Goal: Task Accomplishment & Management: Use online tool/utility

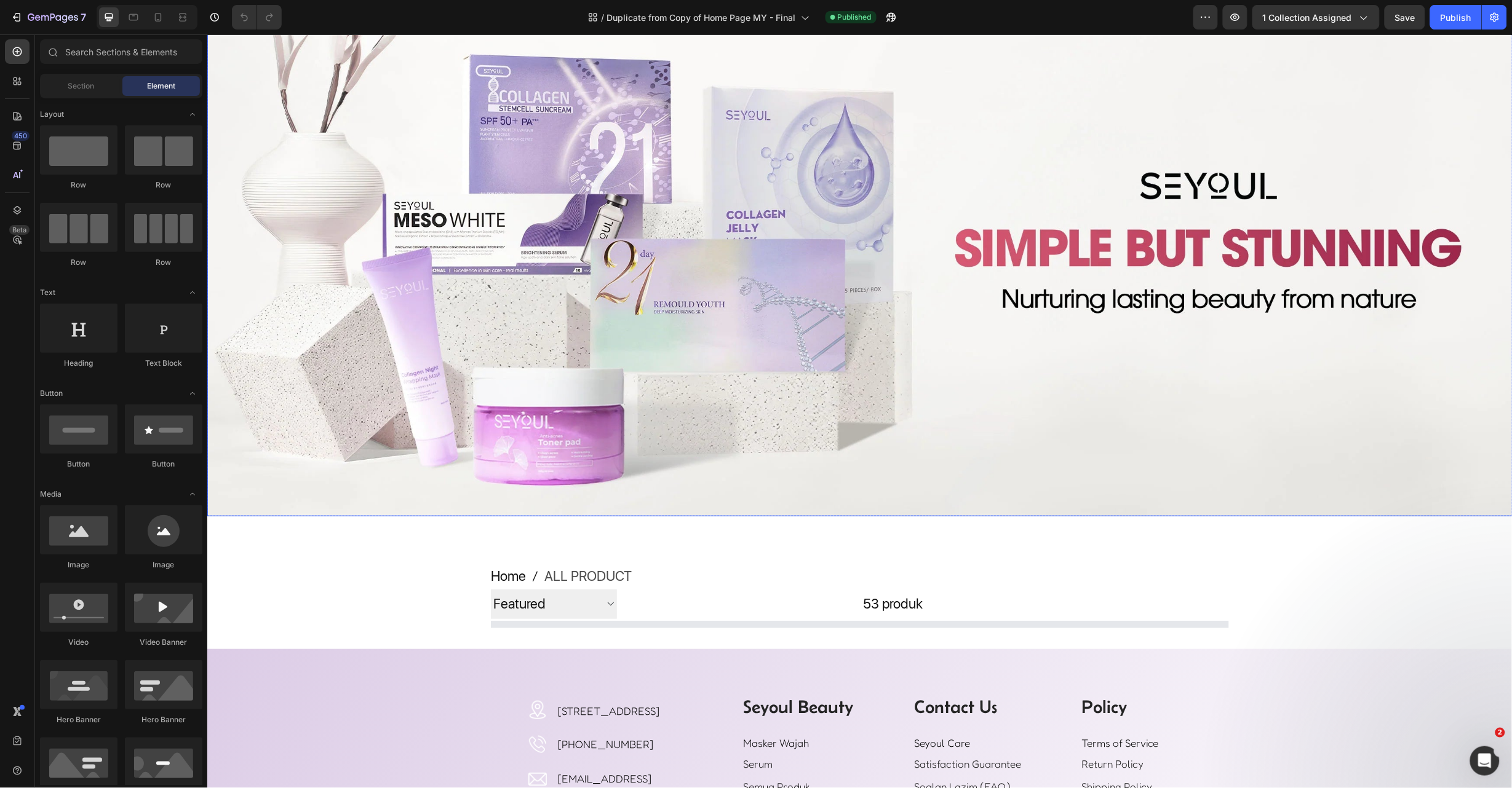
scroll to position [92, 0]
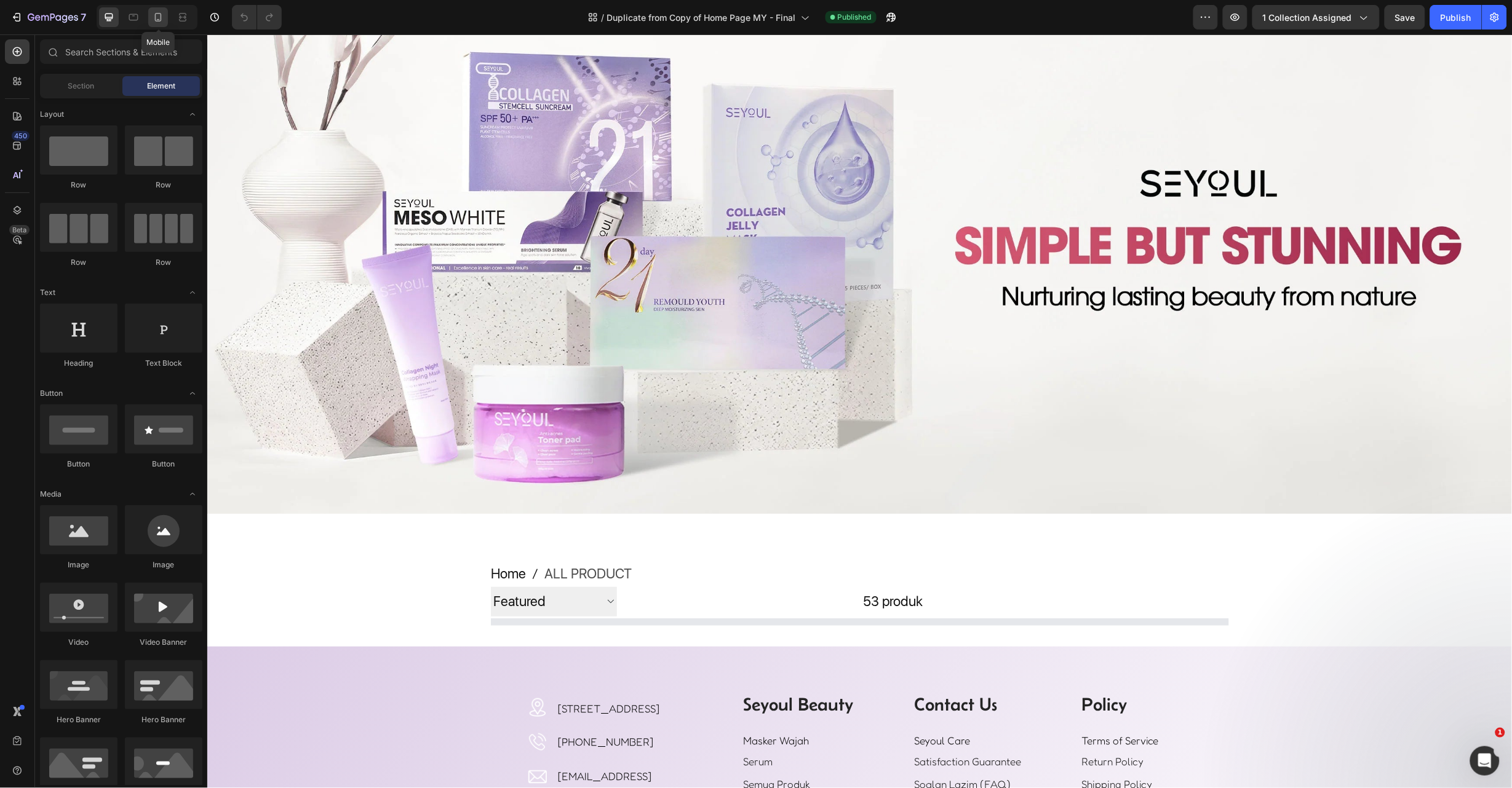
click at [160, 20] on icon at bounding box center [157, 16] width 12 height 12
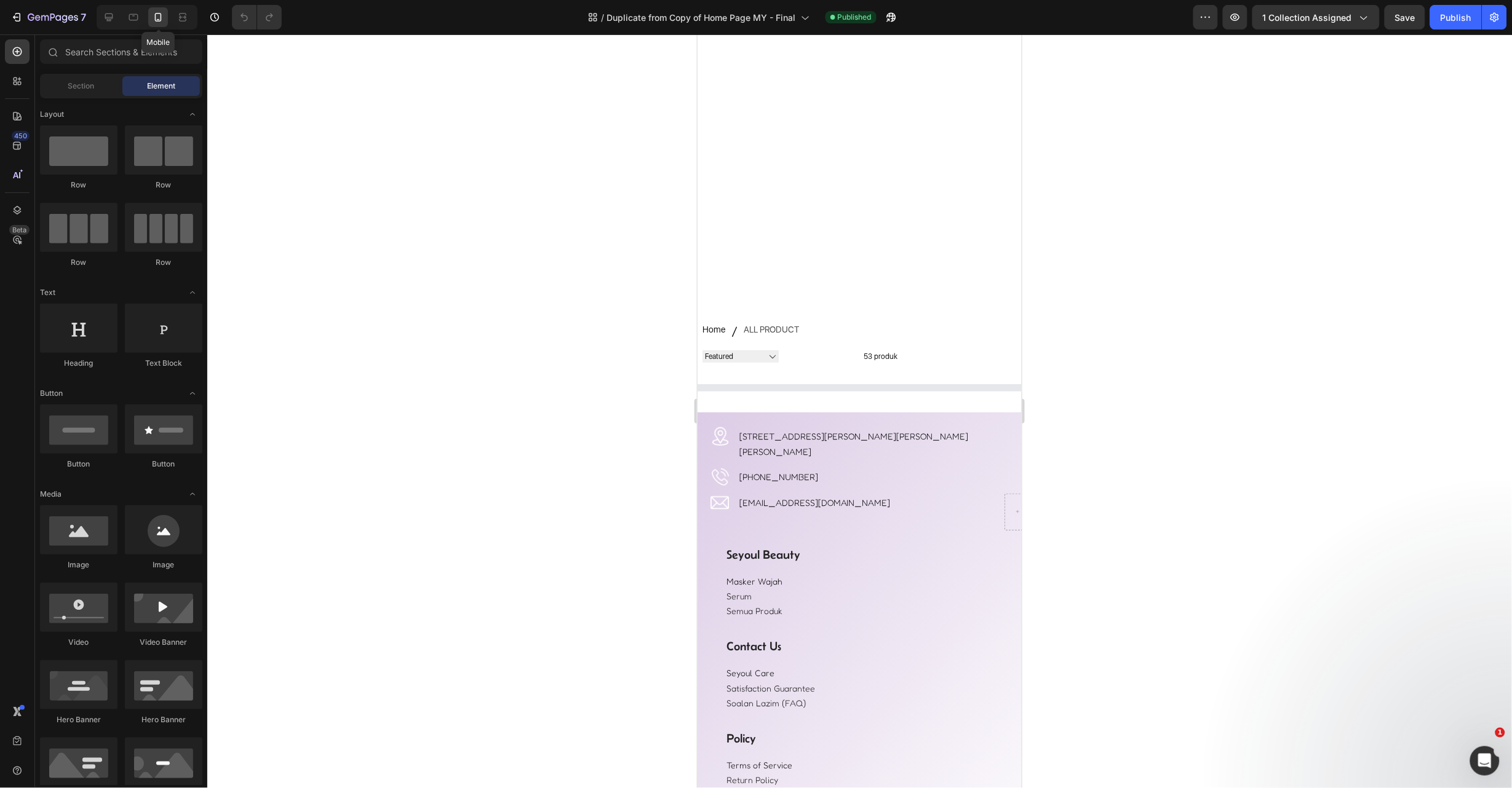
scroll to position [380, 0]
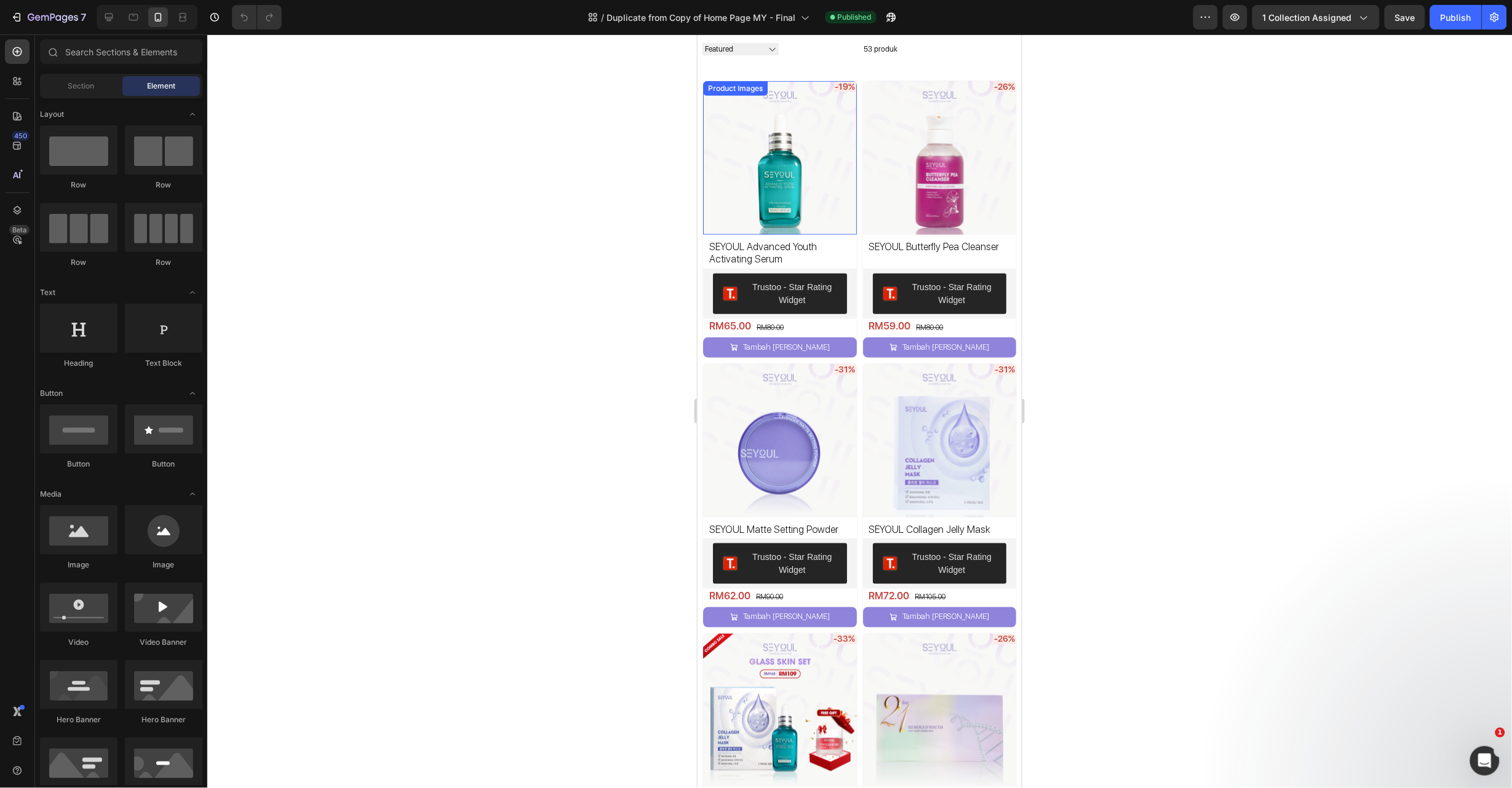
click at [809, 188] on img at bounding box center [779, 157] width 154 height 154
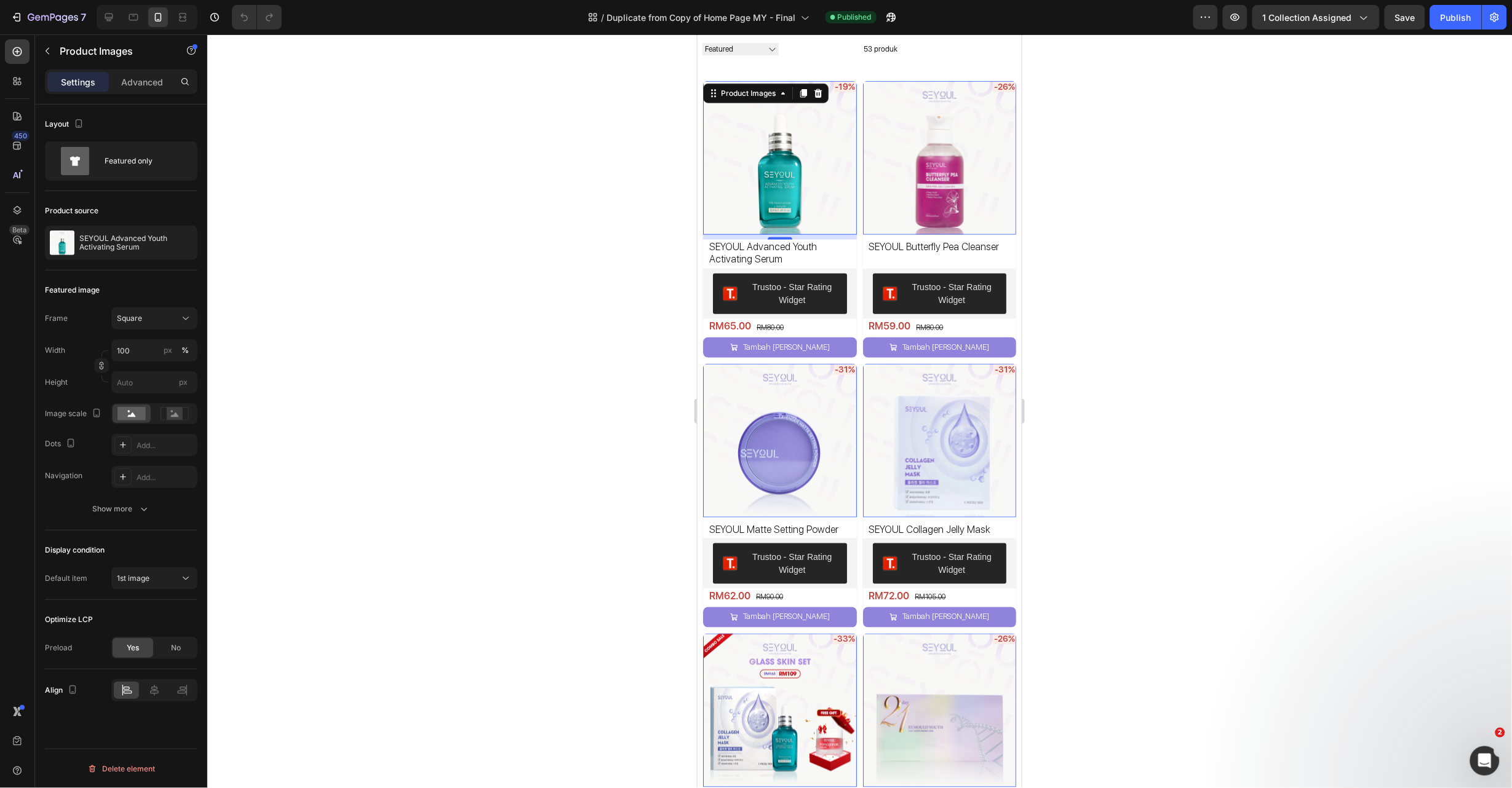
click at [932, 178] on img at bounding box center [939, 157] width 154 height 154
click at [774, 172] on img at bounding box center [779, 157] width 154 height 154
click at [918, 158] on img at bounding box center [939, 157] width 154 height 154
click at [812, 143] on img at bounding box center [779, 157] width 154 height 154
click at [931, 142] on img at bounding box center [939, 157] width 154 height 154
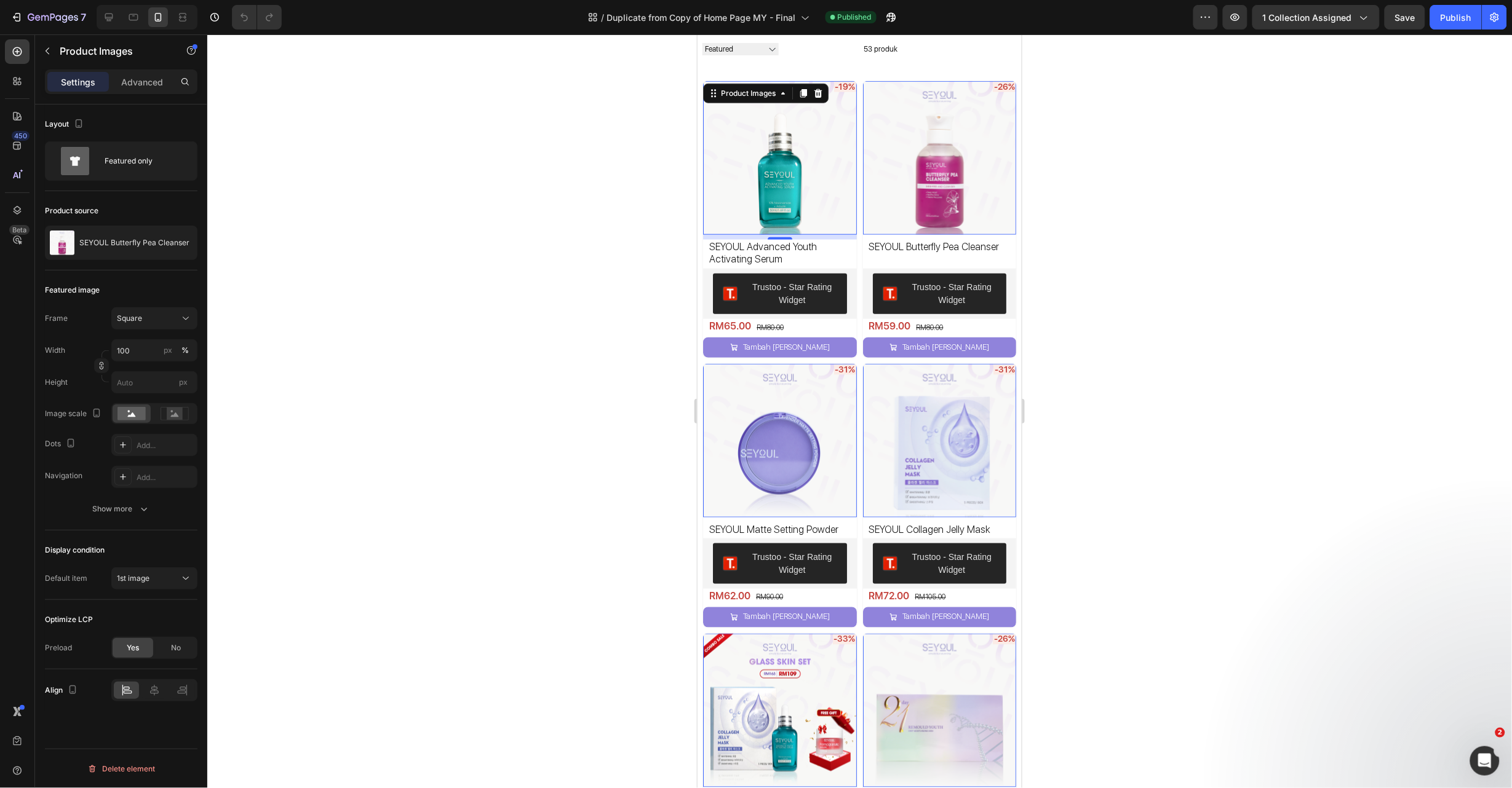
click at [806, 149] on img at bounding box center [779, 157] width 154 height 154
click at [918, 141] on img at bounding box center [939, 157] width 154 height 154
click at [817, 143] on img at bounding box center [779, 157] width 154 height 154
click at [903, 138] on img at bounding box center [939, 157] width 154 height 154
click at [806, 152] on img at bounding box center [779, 157] width 154 height 154
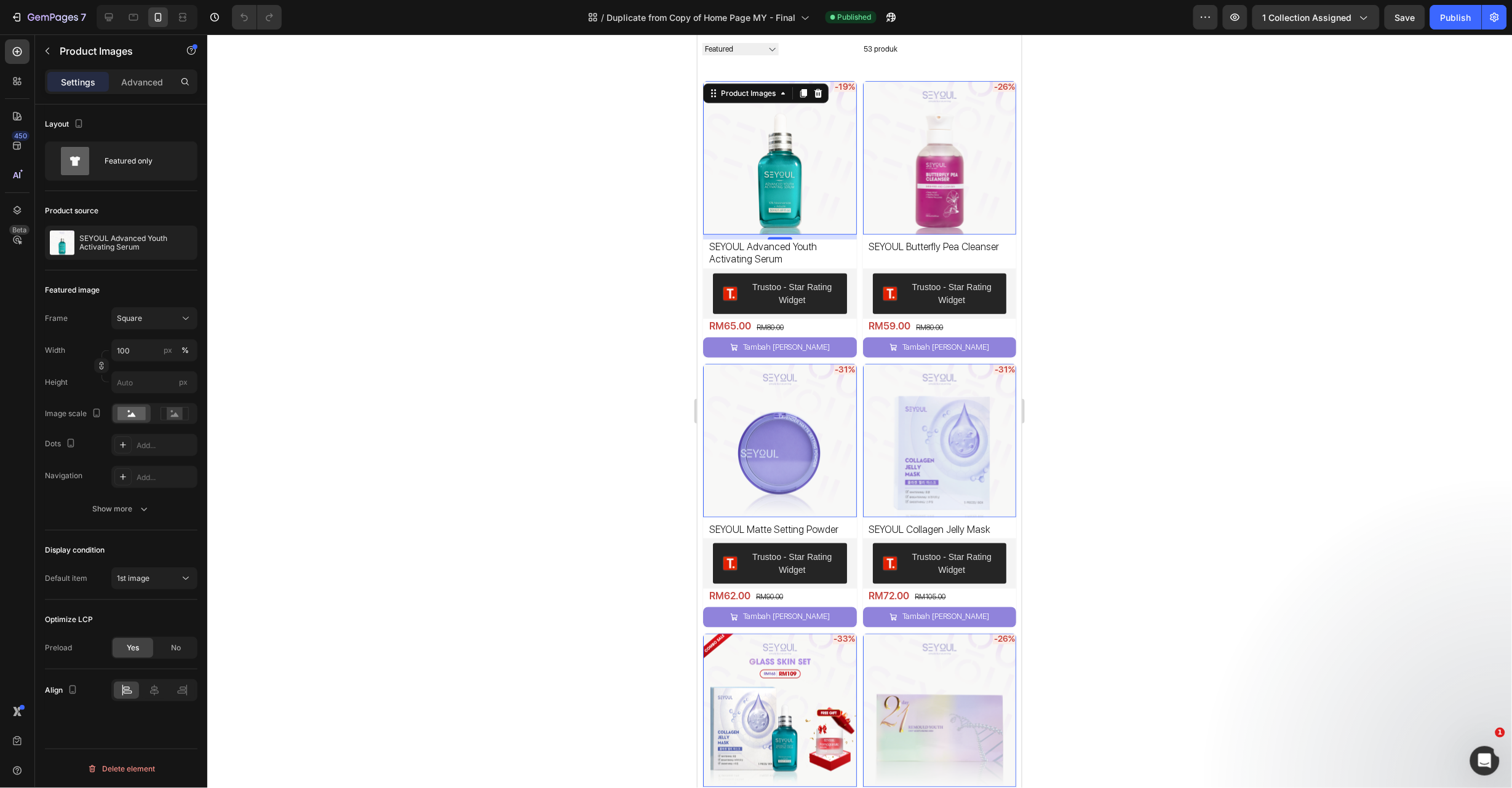
click at [929, 185] on img at bounding box center [939, 157] width 154 height 154
click at [792, 171] on img at bounding box center [779, 157] width 154 height 154
click at [912, 180] on img at bounding box center [939, 157] width 154 height 154
click at [780, 172] on img at bounding box center [779, 157] width 154 height 154
drag, startPoint x: 910, startPoint y: 154, endPoint x: 887, endPoint y: 158, distance: 23.3
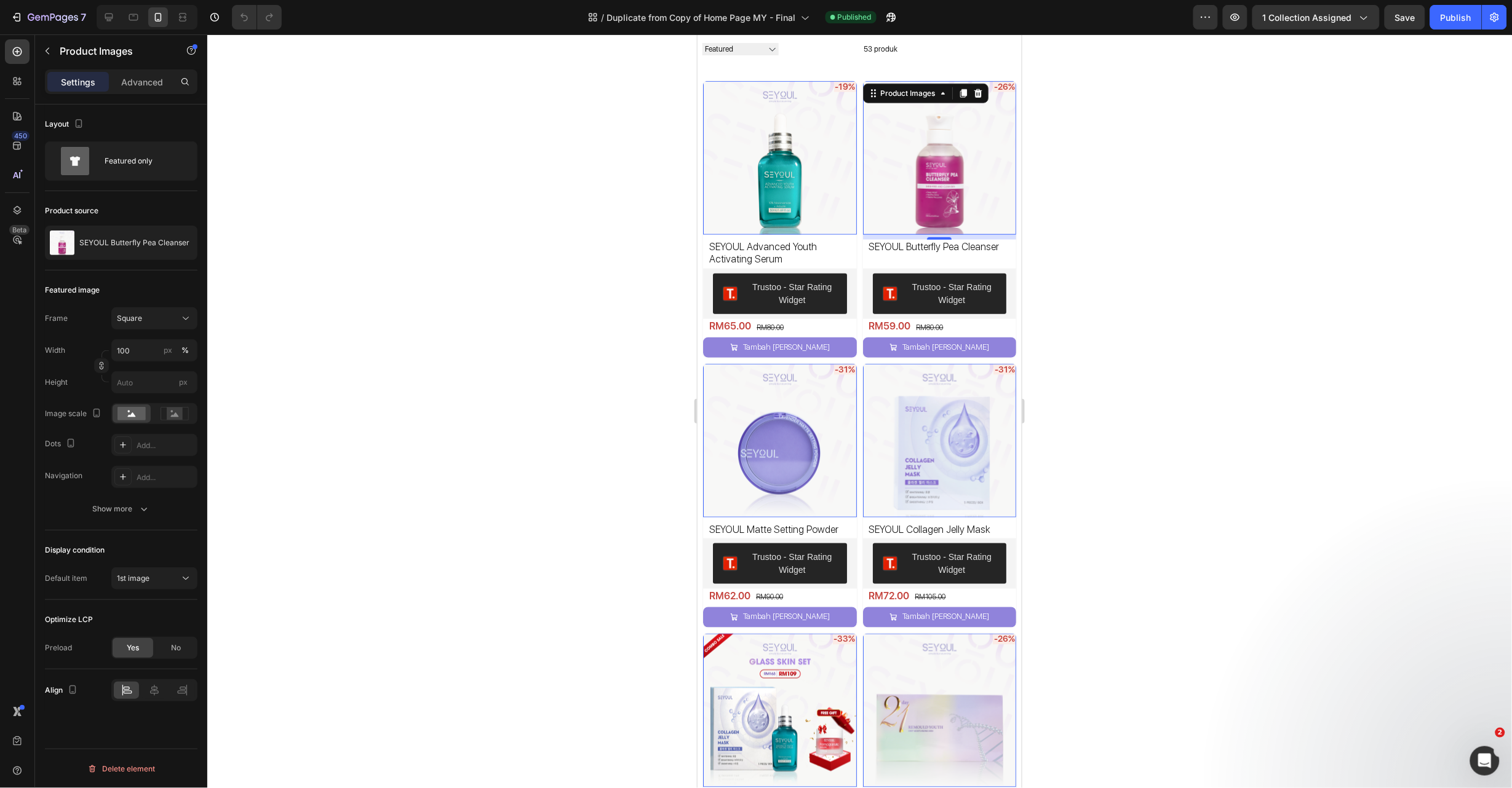
click at [910, 154] on img at bounding box center [939, 157] width 154 height 154
click at [761, 158] on img at bounding box center [779, 157] width 154 height 154
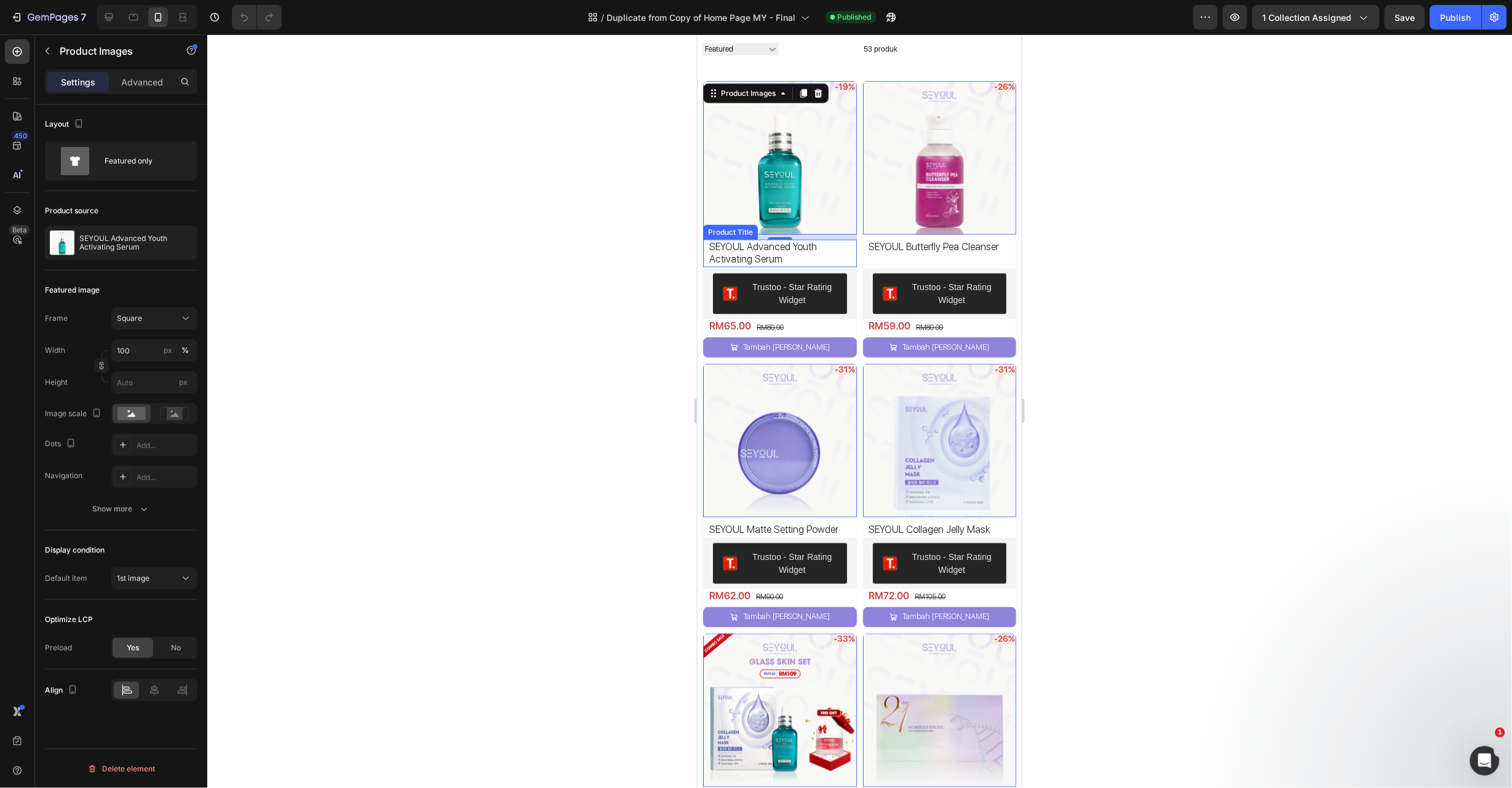
click at [909, 200] on img at bounding box center [939, 157] width 154 height 154
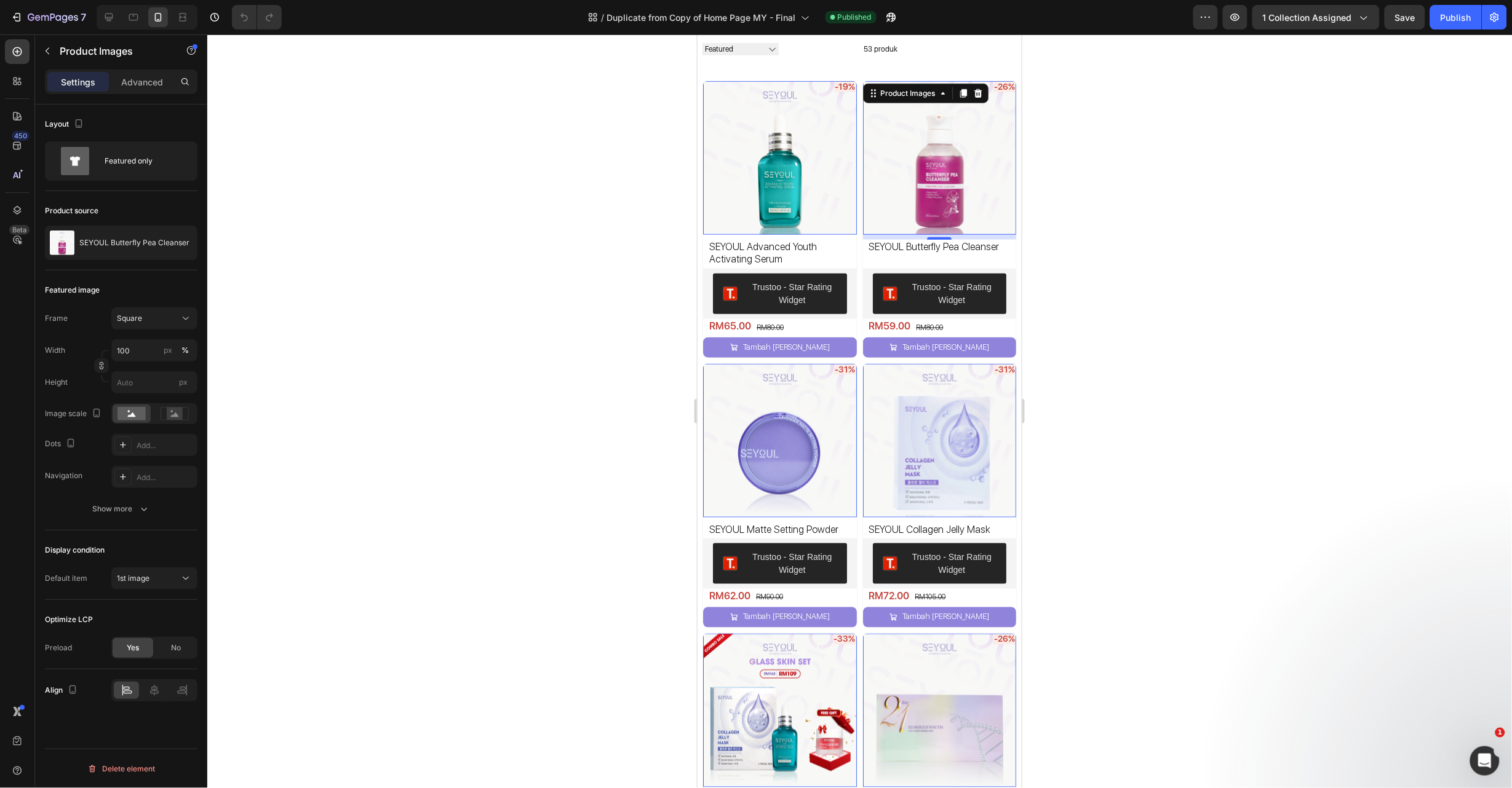
click at [797, 416] on img at bounding box center [779, 440] width 154 height 154
click at [889, 441] on img at bounding box center [939, 440] width 154 height 154
click at [763, 212] on img at bounding box center [779, 157] width 154 height 154
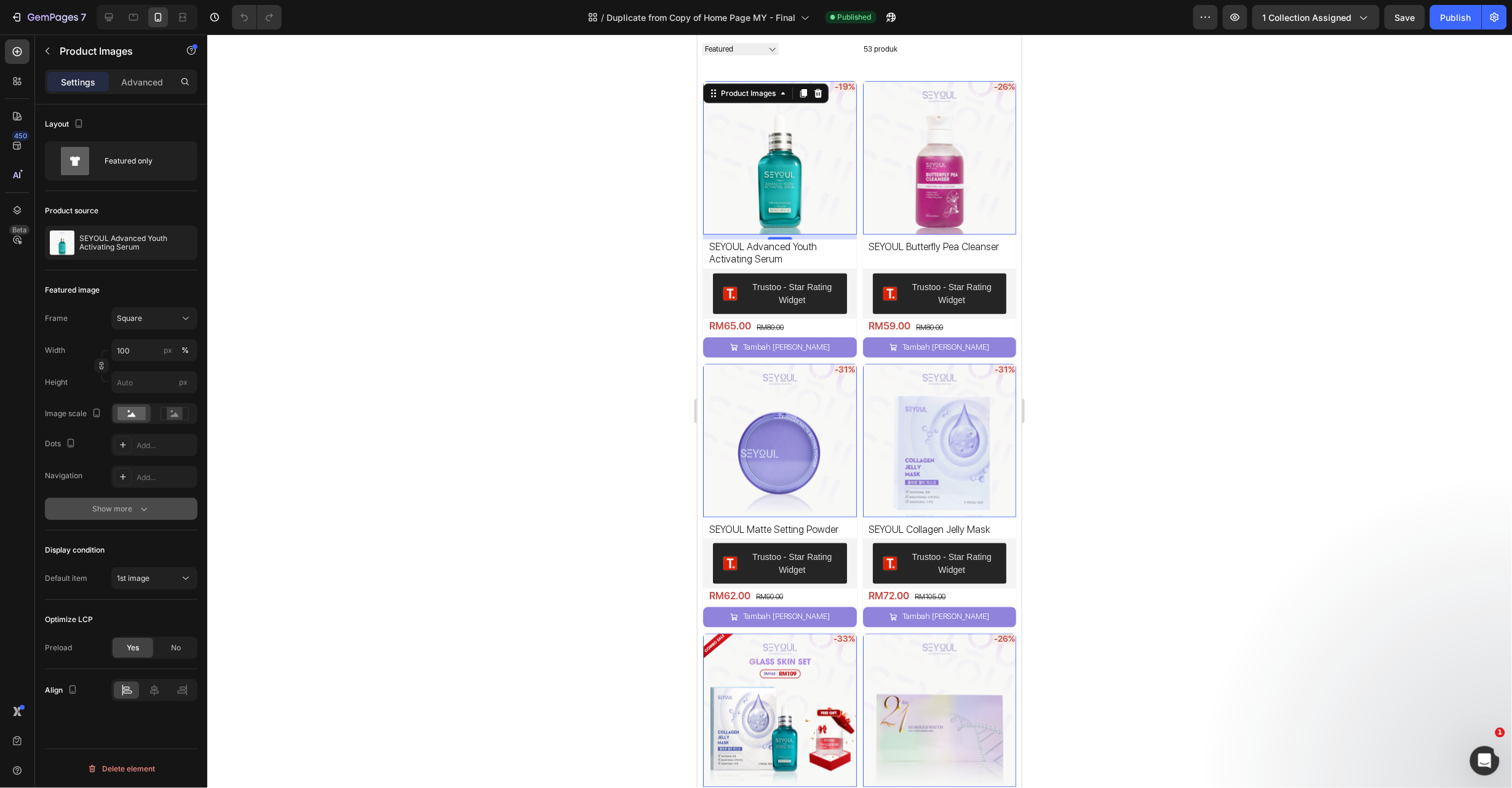
click at [156, 516] on button "Show more" at bounding box center [121, 509] width 152 height 22
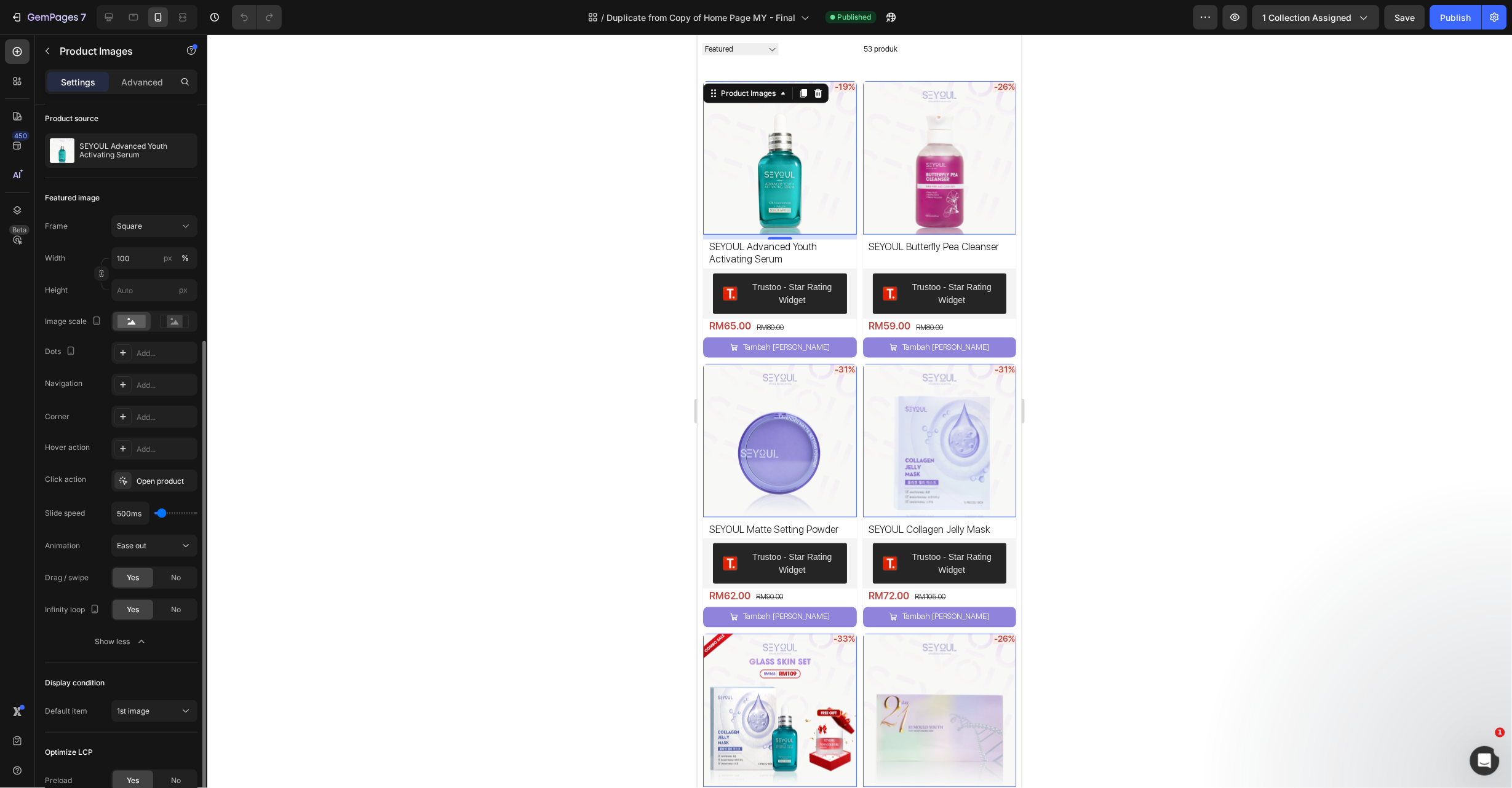
scroll to position [185, 0]
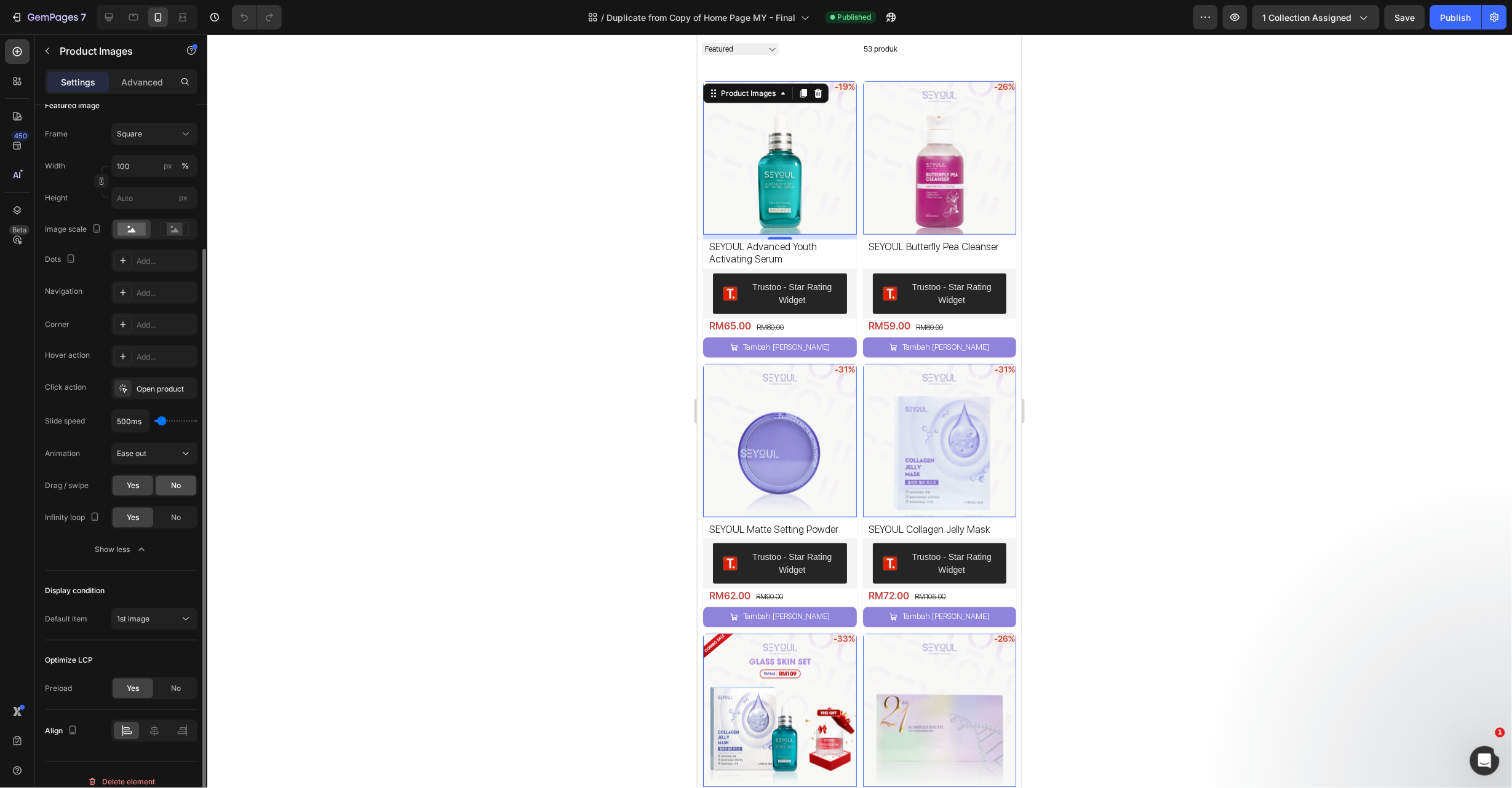
click at [171, 489] on span "No" at bounding box center [176, 485] width 10 height 11
click at [174, 514] on span "No" at bounding box center [176, 517] width 10 height 11
click at [743, 245] on h2 "SEYOUL Advanced Youth Activating Serum" at bounding box center [779, 253] width 144 height 29
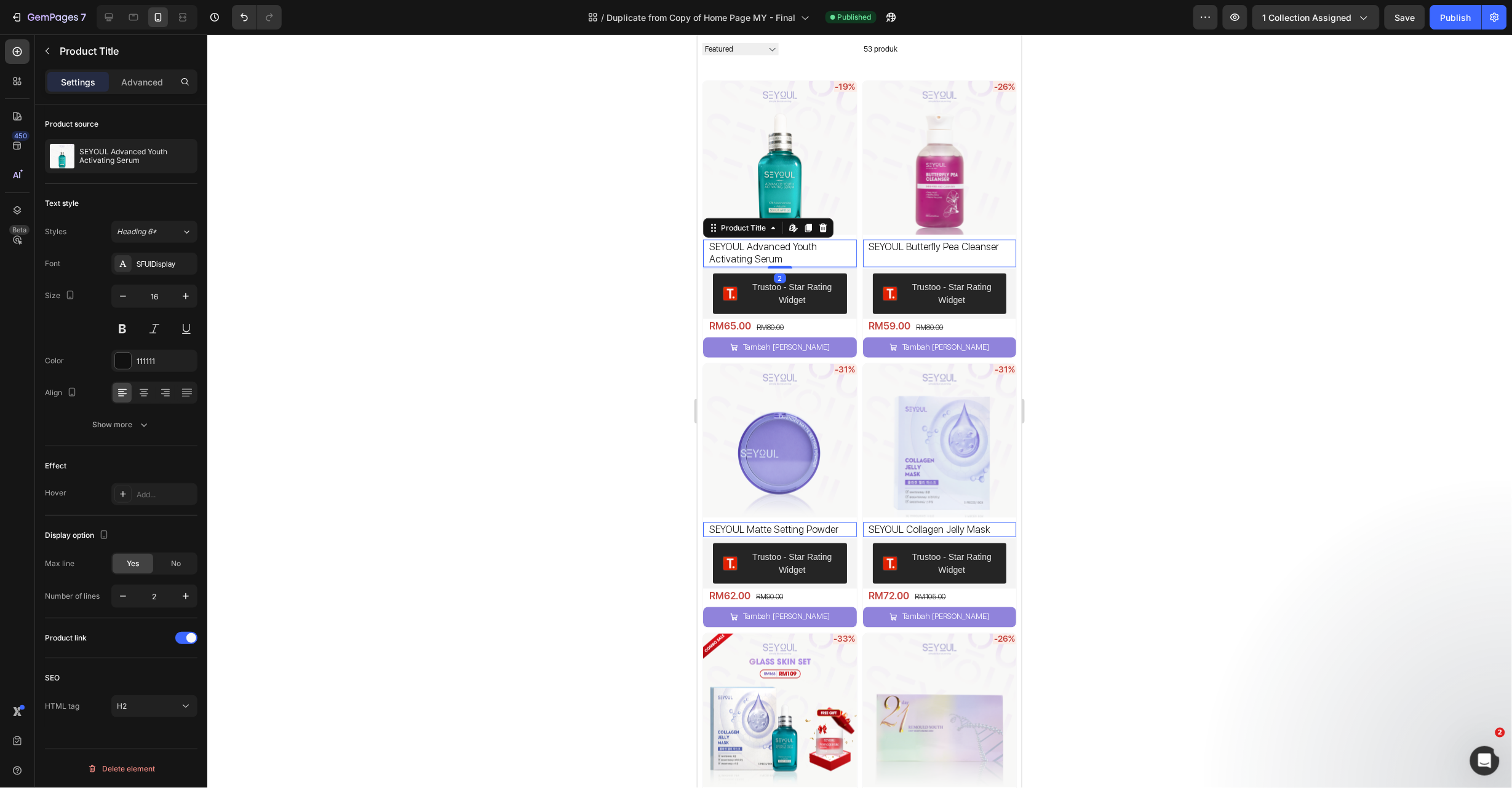
scroll to position [0, 0]
click at [143, 424] on icon "button" at bounding box center [143, 424] width 12 height 12
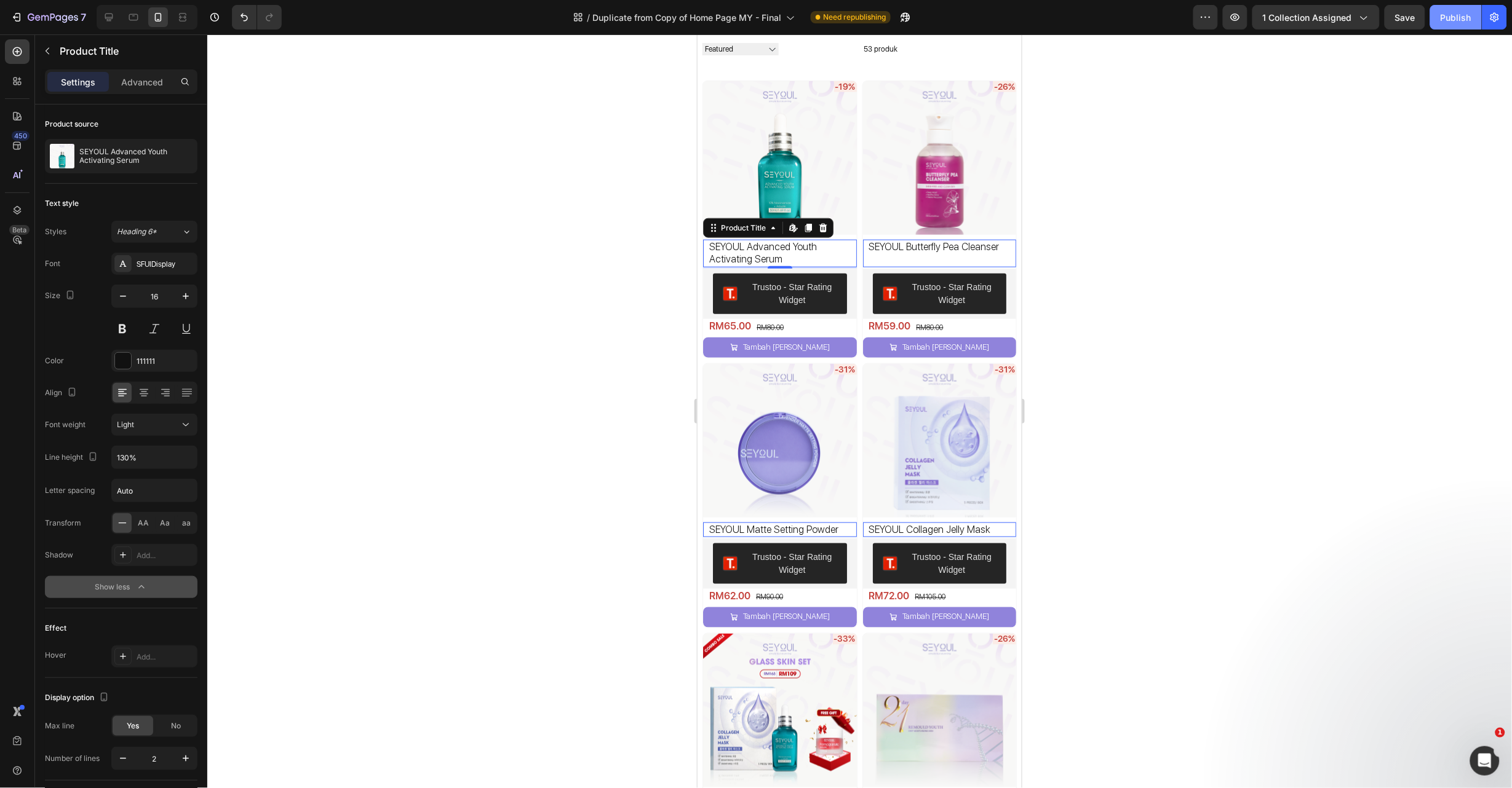
click at [1456, 11] on div "Publish" at bounding box center [1456, 17] width 30 height 13
click at [138, 16] on icon at bounding box center [134, 17] width 10 height 7
type input "18"
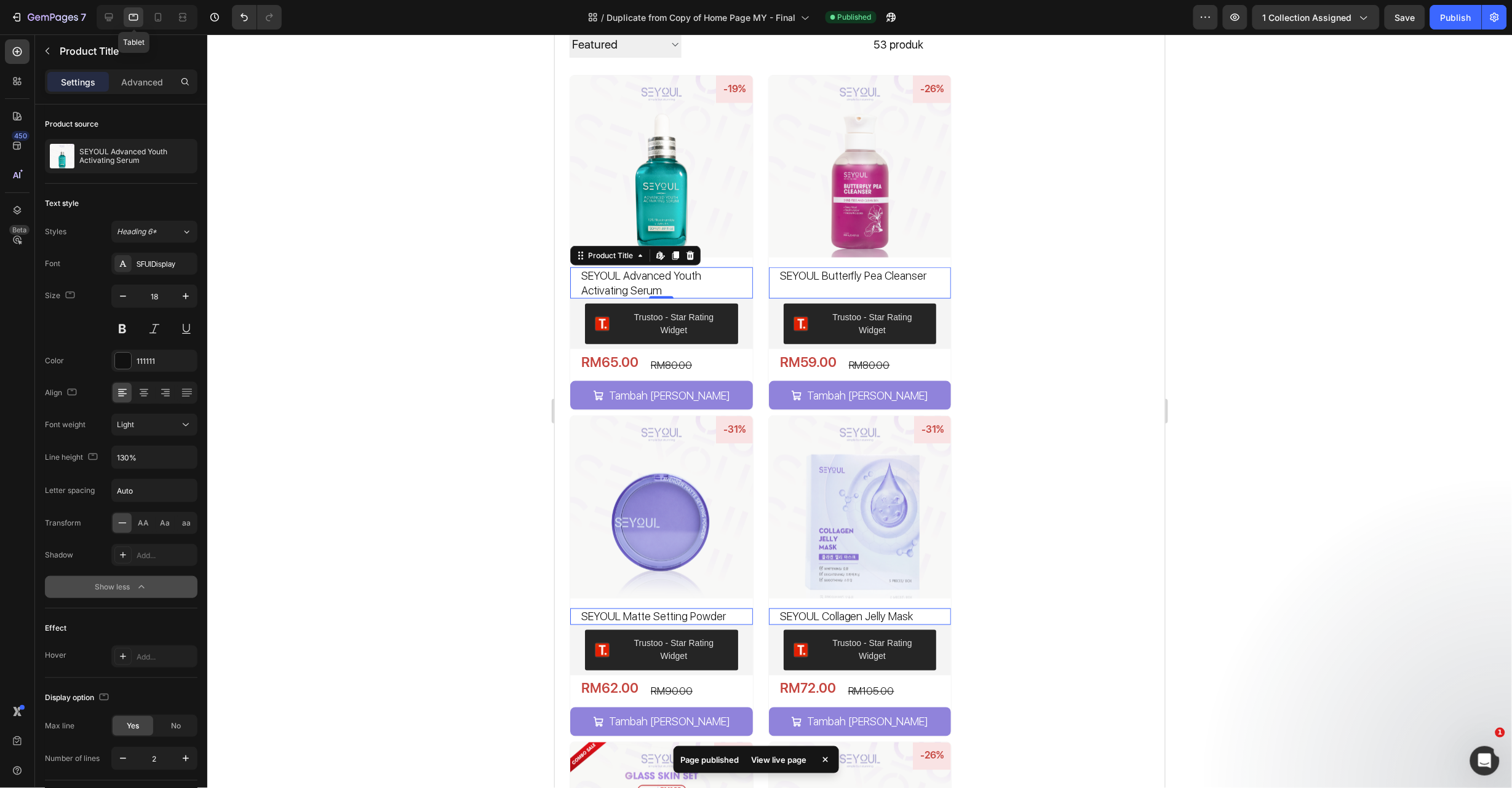
scroll to position [566, 0]
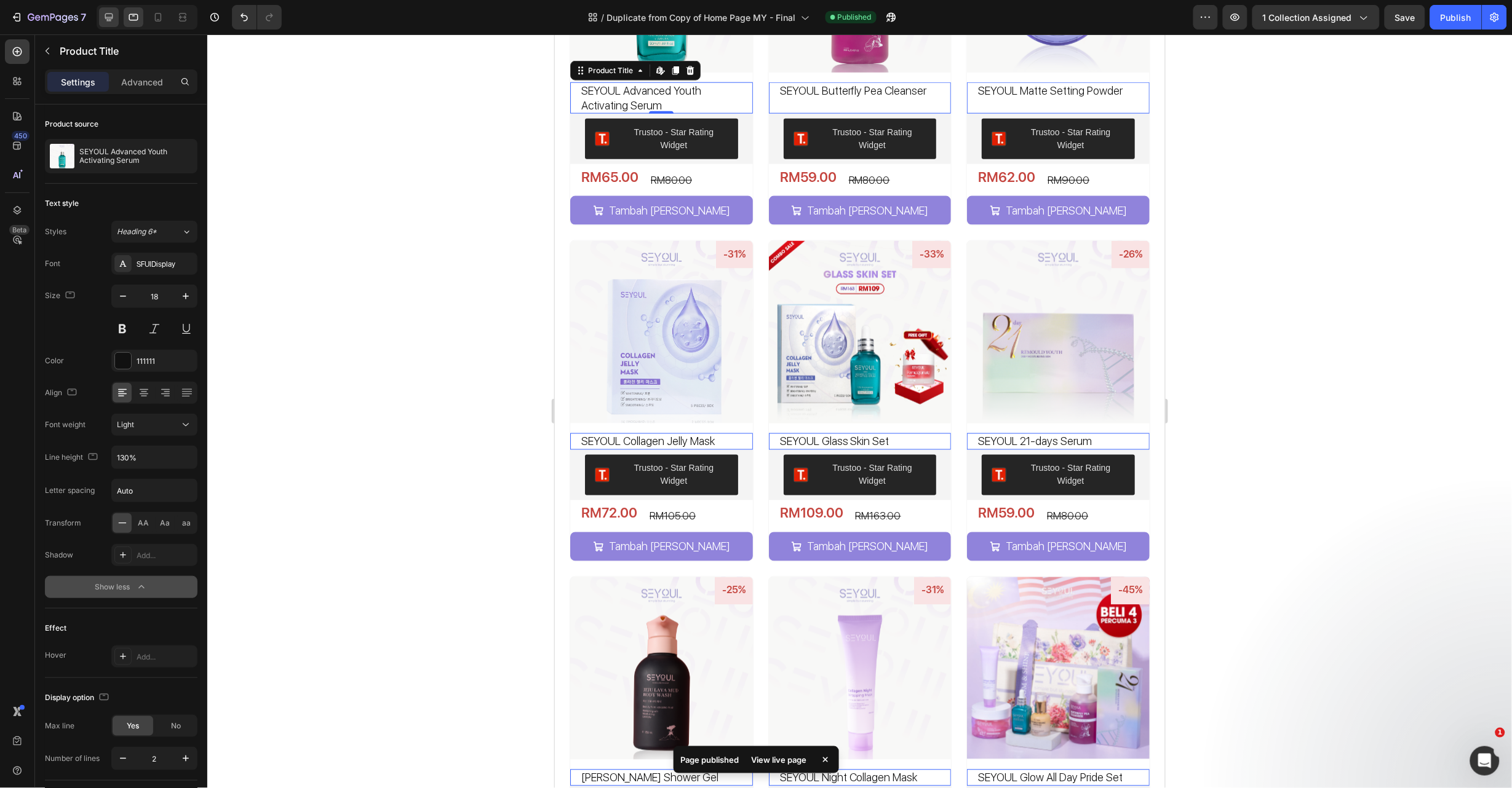
click at [105, 15] on icon at bounding box center [109, 17] width 8 height 8
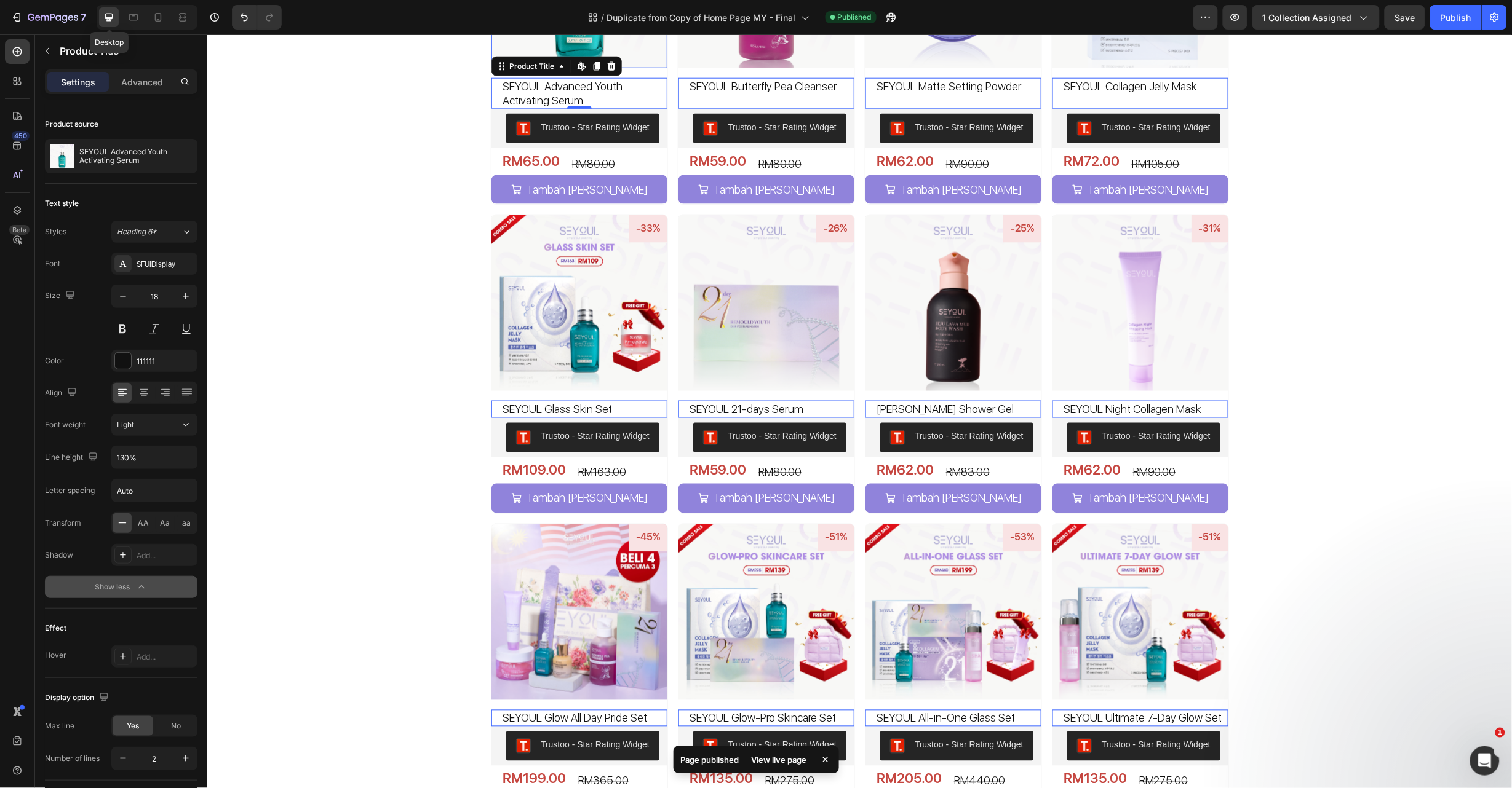
scroll to position [366, 0]
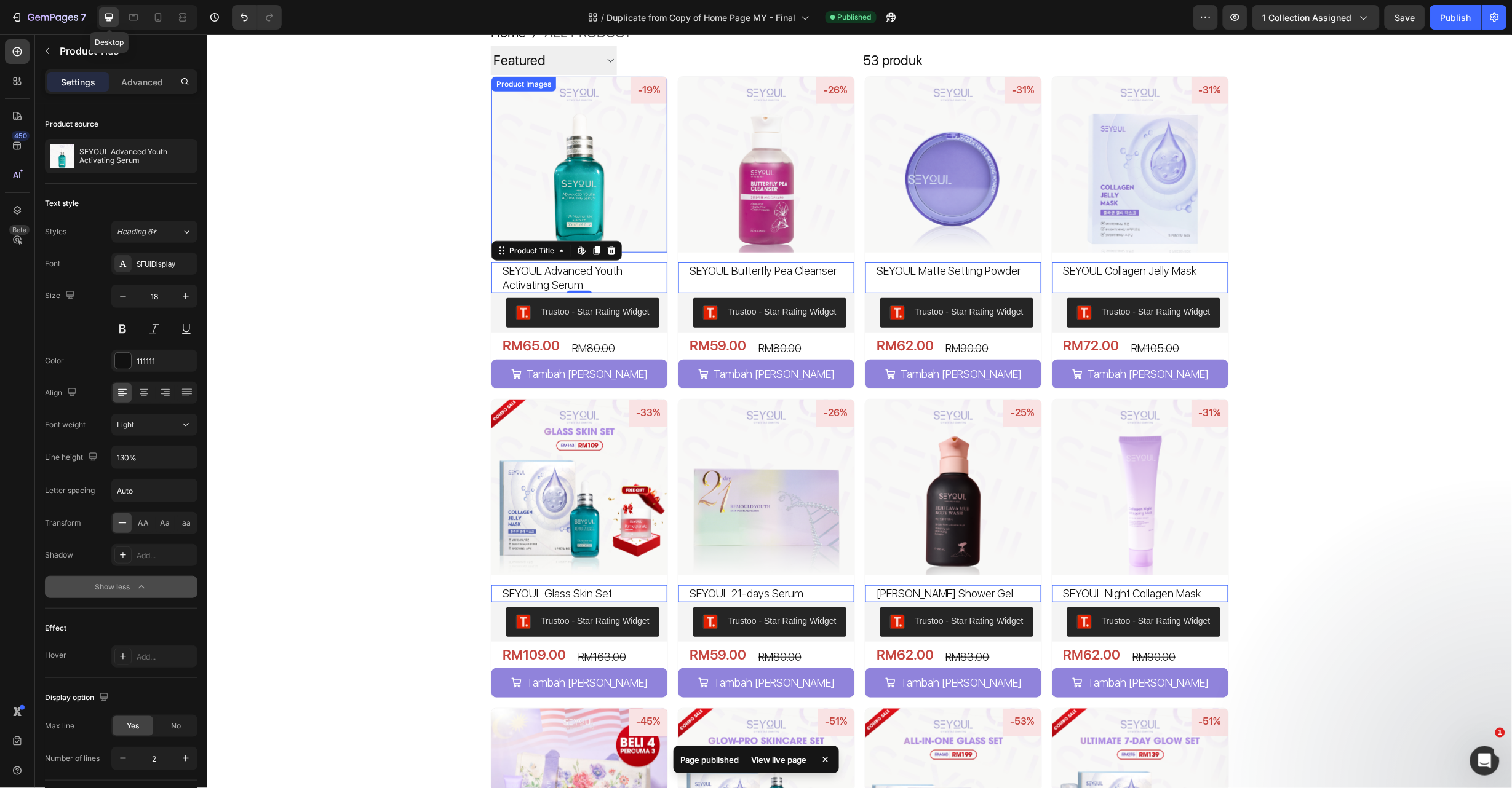
click at [607, 173] on img at bounding box center [578, 164] width 176 height 176
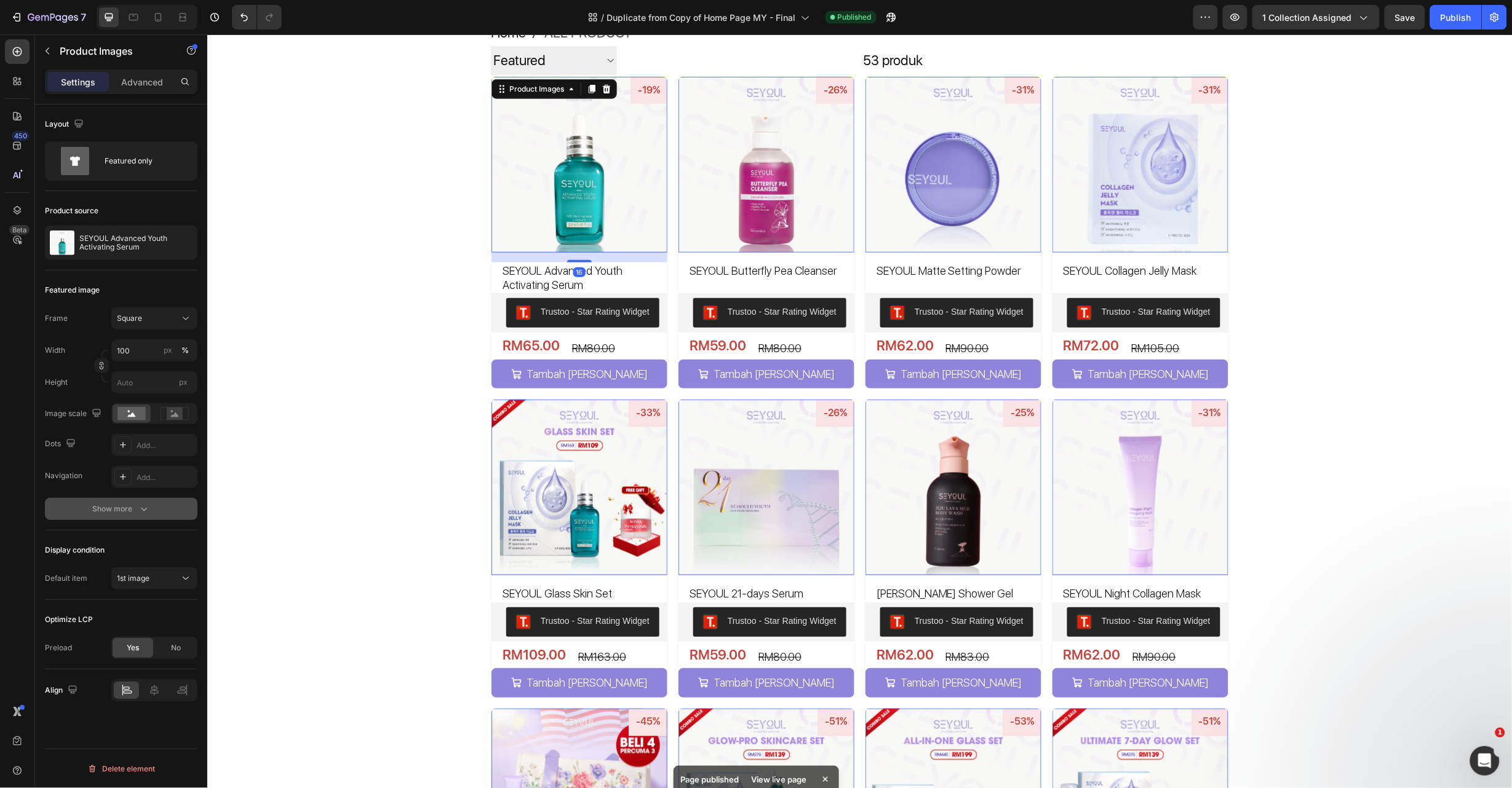
click at [169, 514] on button "Show more" at bounding box center [121, 509] width 152 height 22
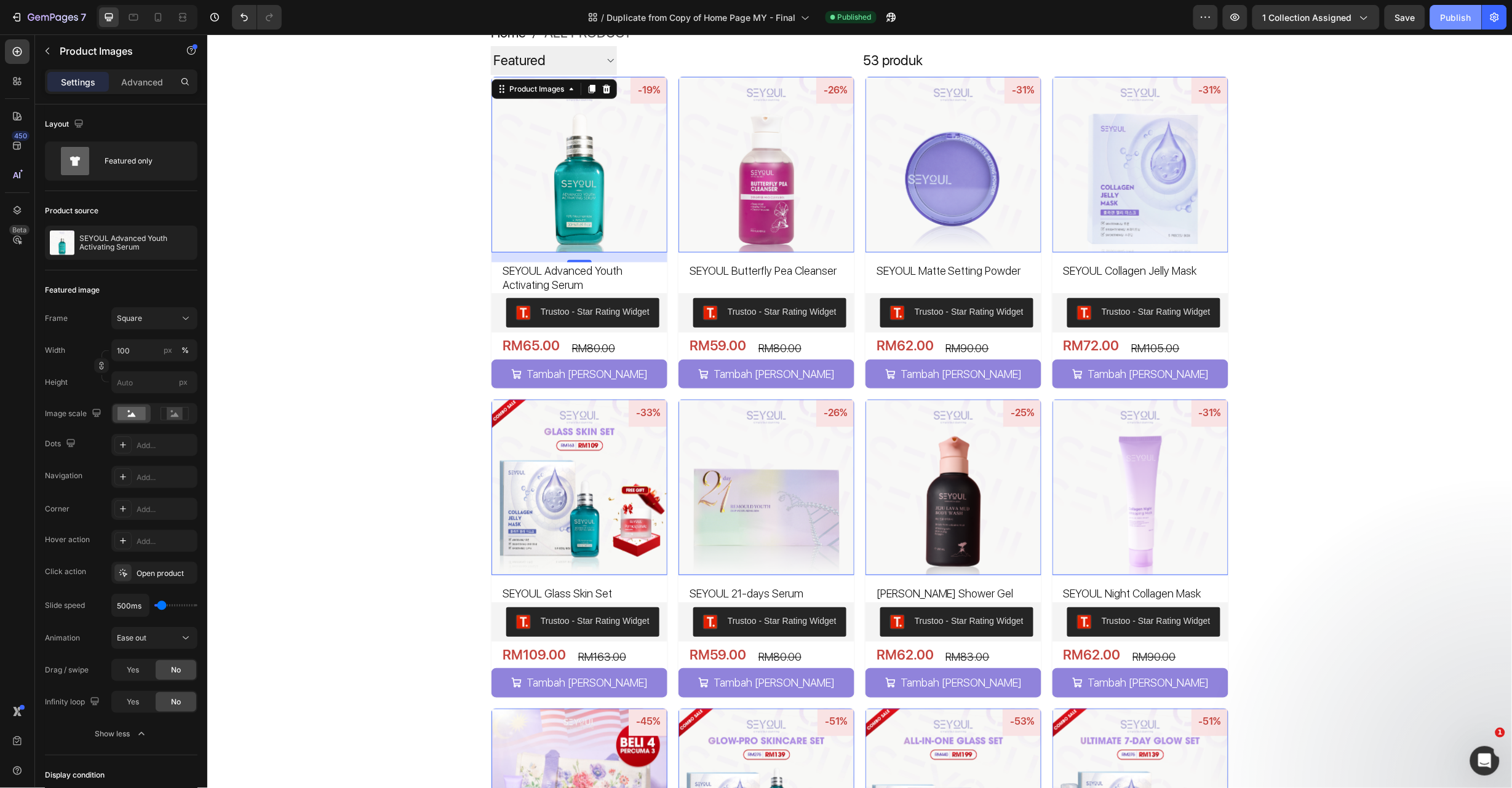
click at [1450, 20] on div "Publish" at bounding box center [1456, 17] width 30 height 13
click at [644, 272] on h2 "SEYOUL Advanced Youth Activating Serum" at bounding box center [584, 277] width 166 height 31
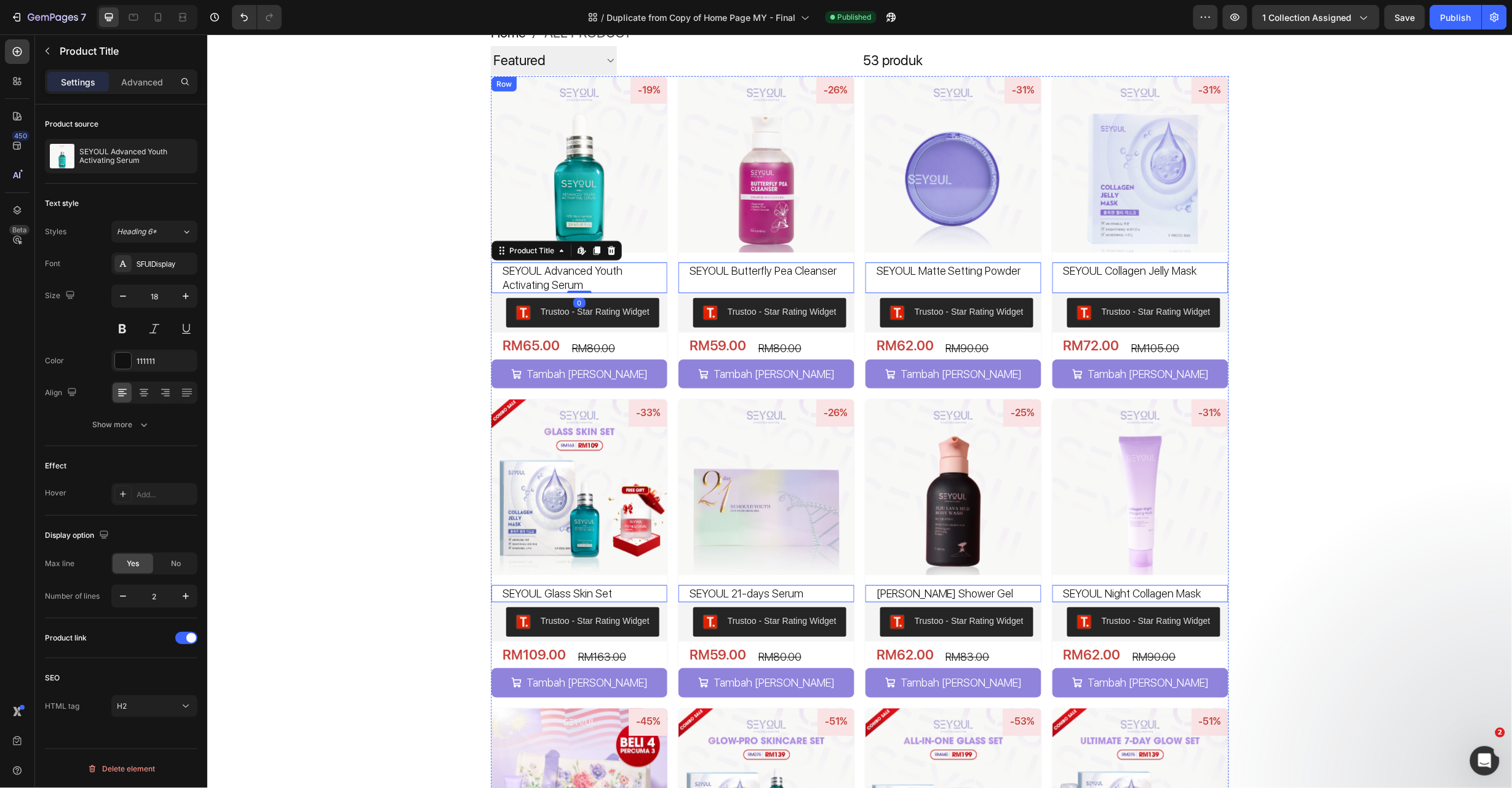
click at [644, 257] on div "-19% Product Badge Product Images SEYOUL Advanced Youth Activating Serum Produc…" at bounding box center [578, 232] width 177 height 313
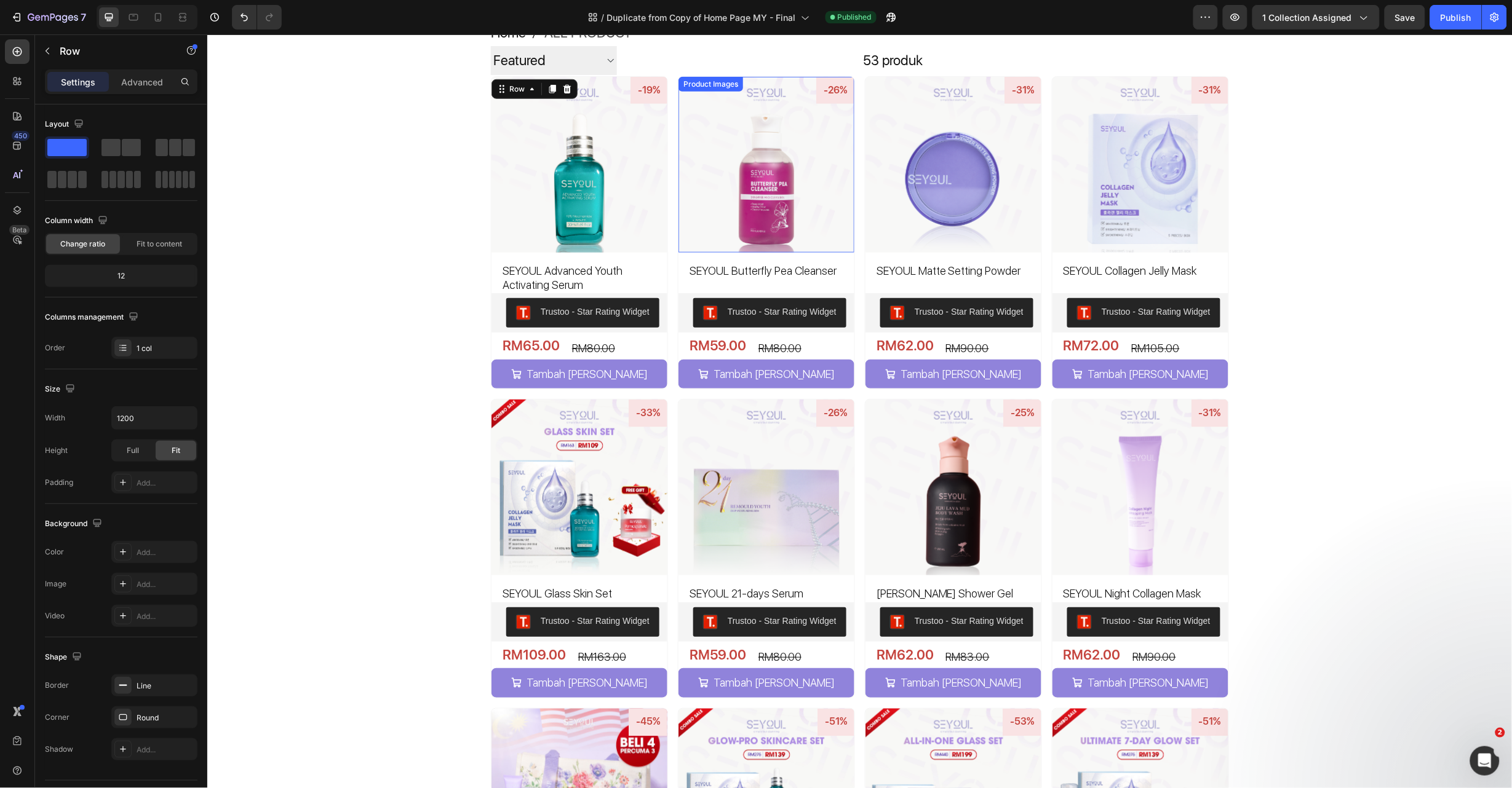
click at [703, 237] on img at bounding box center [766, 164] width 176 height 176
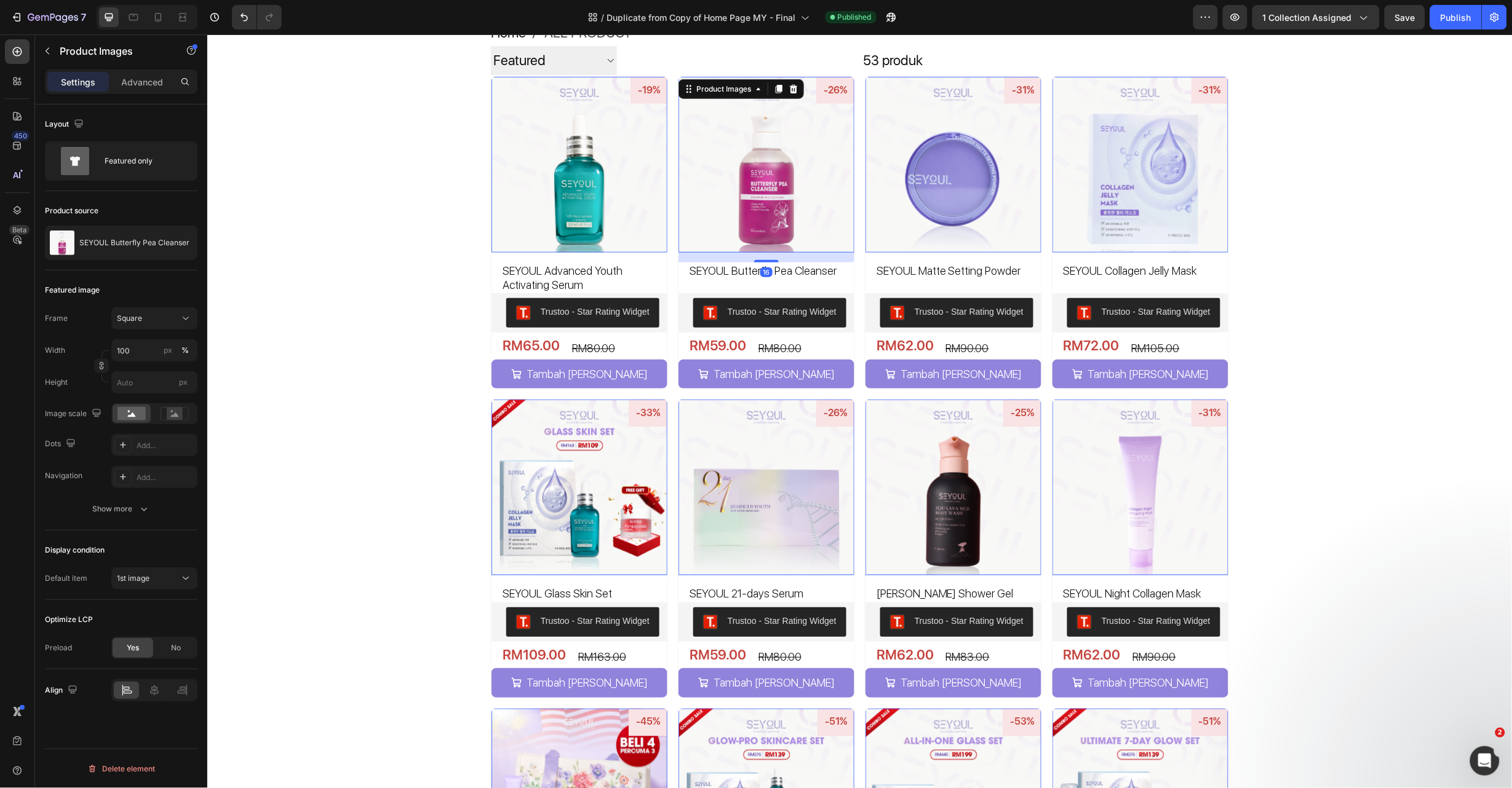
click at [710, 253] on div "16" at bounding box center [766, 257] width 176 height 10
click at [697, 269] on h2 "SEYOUL Butterfly Pea Cleanser" at bounding box center [771, 270] width 166 height 16
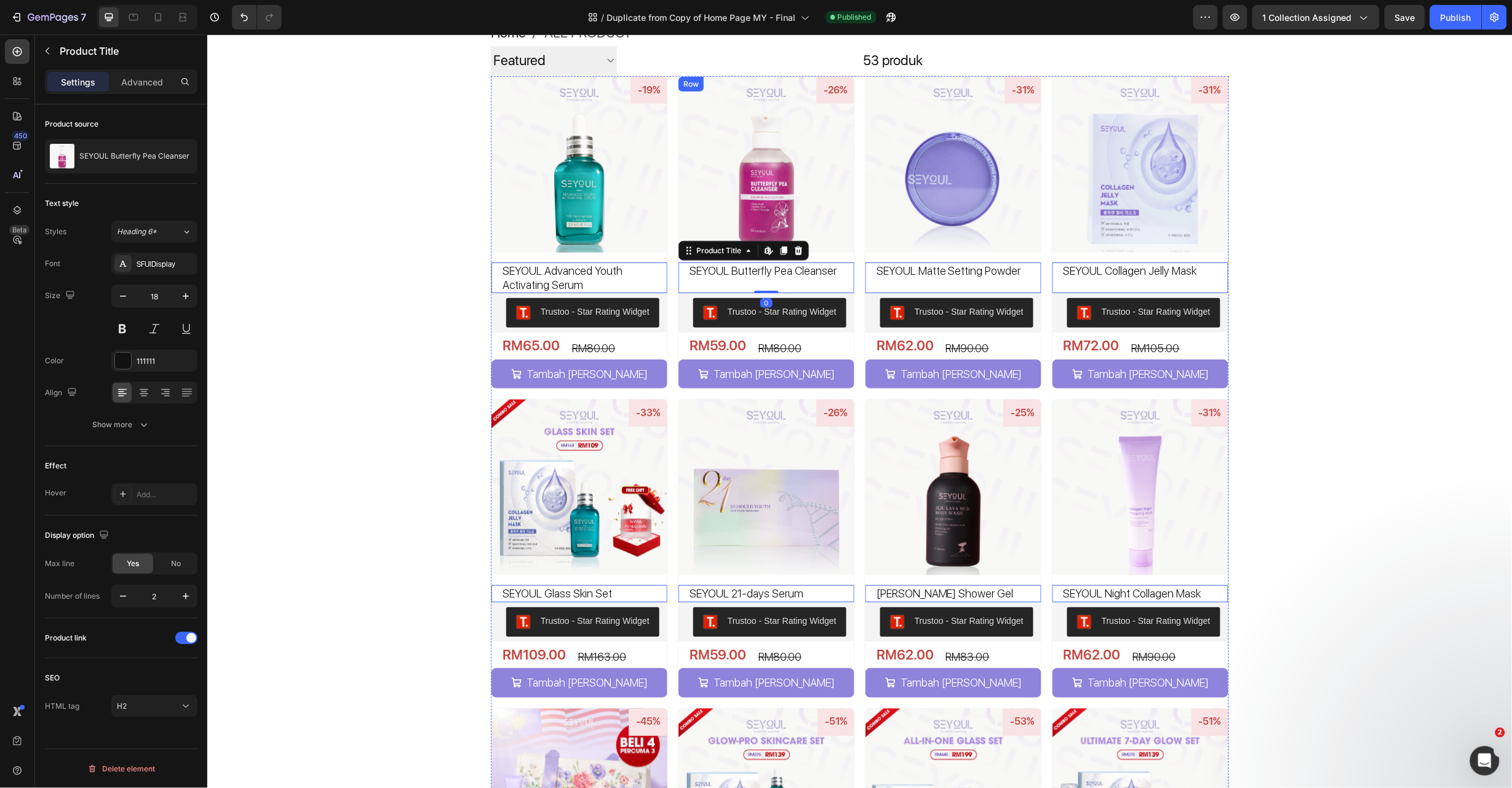
click at [839, 253] on div "-26% Product Badge Product Images SEYOUL Butterfly Pea Cleanser Product Title E…" at bounding box center [766, 232] width 177 height 313
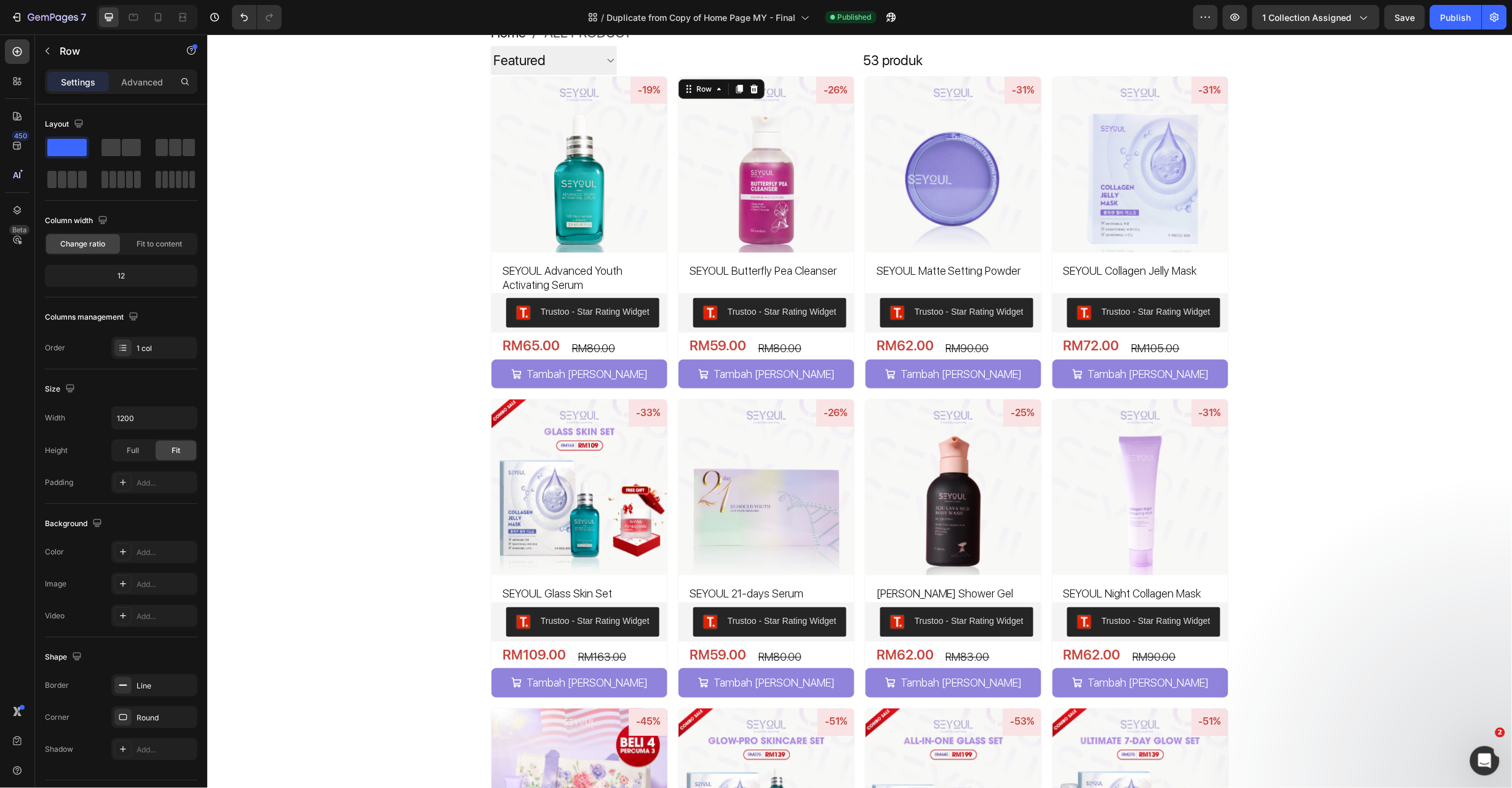
click at [841, 258] on div "-26% Product Badge Product Images SEYOUL Butterfly Pea Cleanser Product Title T…" at bounding box center [766, 232] width 177 height 313
